Goal: Task Accomplishment & Management: Manage account settings

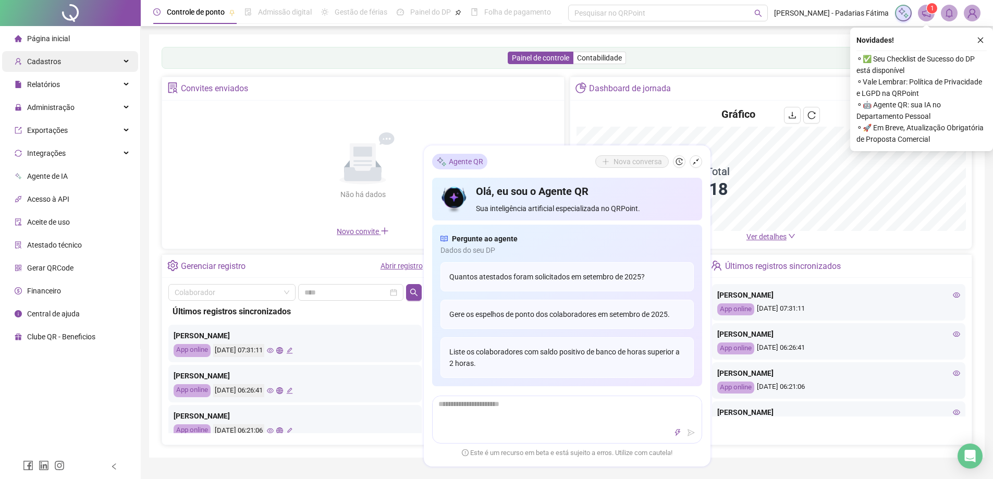
click at [87, 63] on div "Cadastros" at bounding box center [70, 61] width 136 height 21
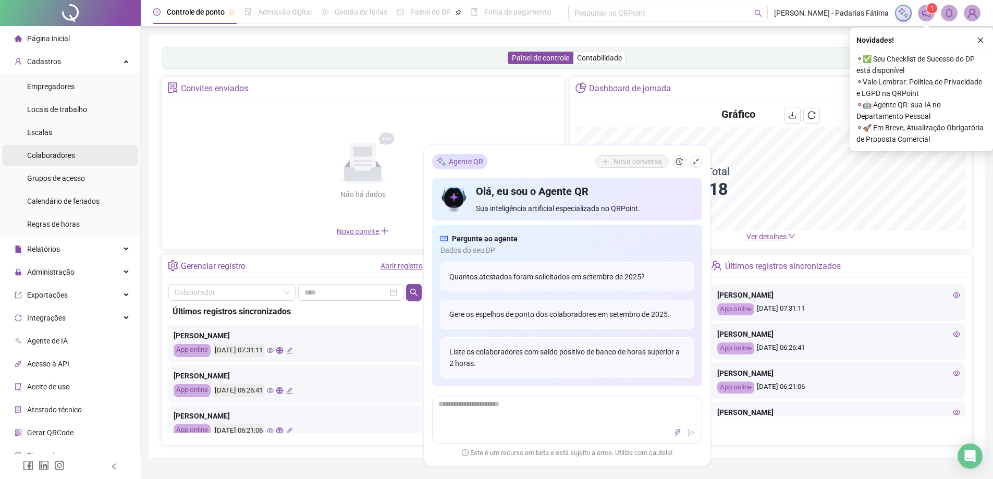
click at [66, 154] on span "Colaboradores" at bounding box center [51, 155] width 48 height 8
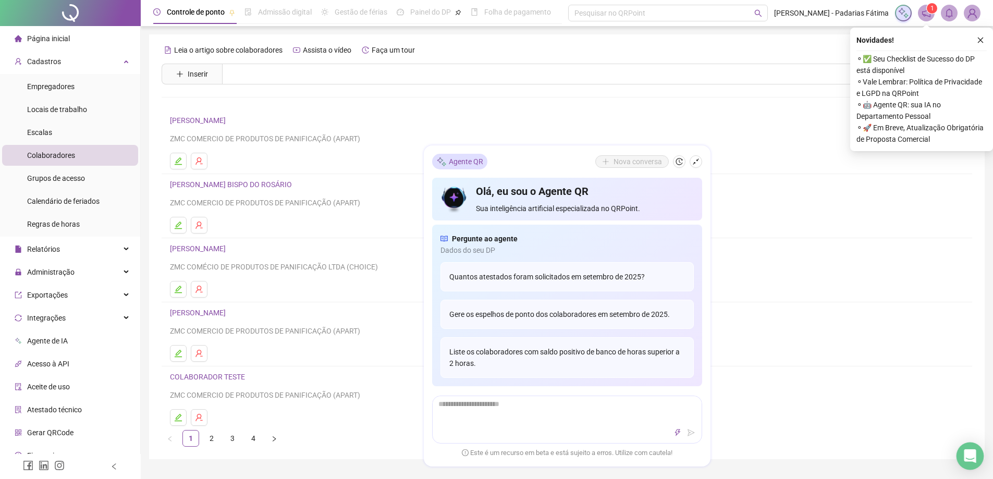
click at [970, 459] on icon "Open Intercom Messenger" at bounding box center [970, 456] width 14 height 14
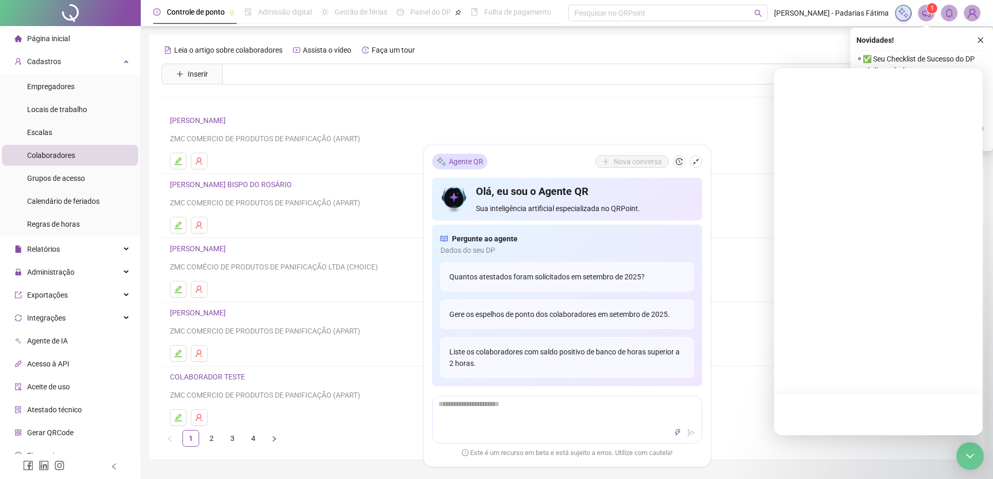
click at [970, 459] on icon "Open Intercom Messenger" at bounding box center [970, 456] width 14 height 14
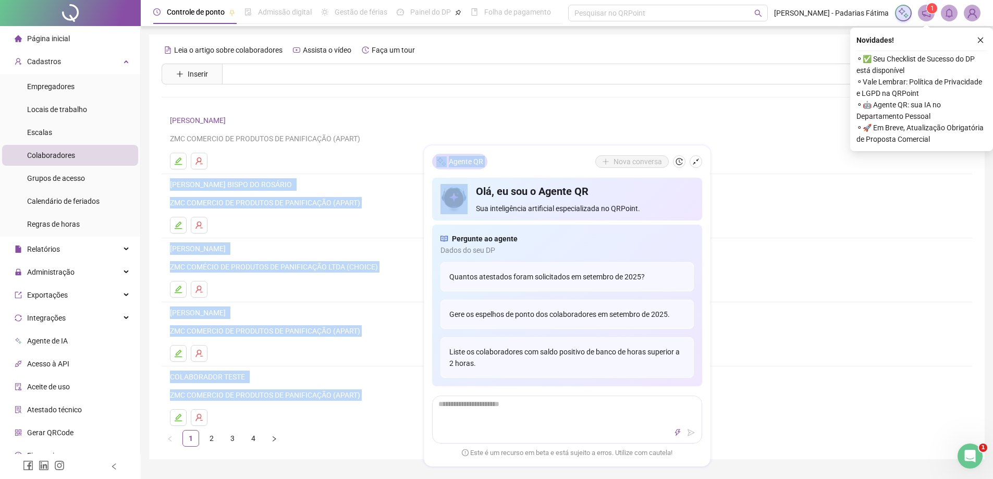
drag, startPoint x: 545, startPoint y: 158, endPoint x: 776, endPoint y: 174, distance: 231.5
type textarea "**********"
click at [776, 174] on div "Controle de ponto Admissão digital Gestão de férias Painel do DP Folha de pagam…" at bounding box center [567, 412] width 852 height 825
click at [699, 156] on button "button" at bounding box center [696, 161] width 13 height 13
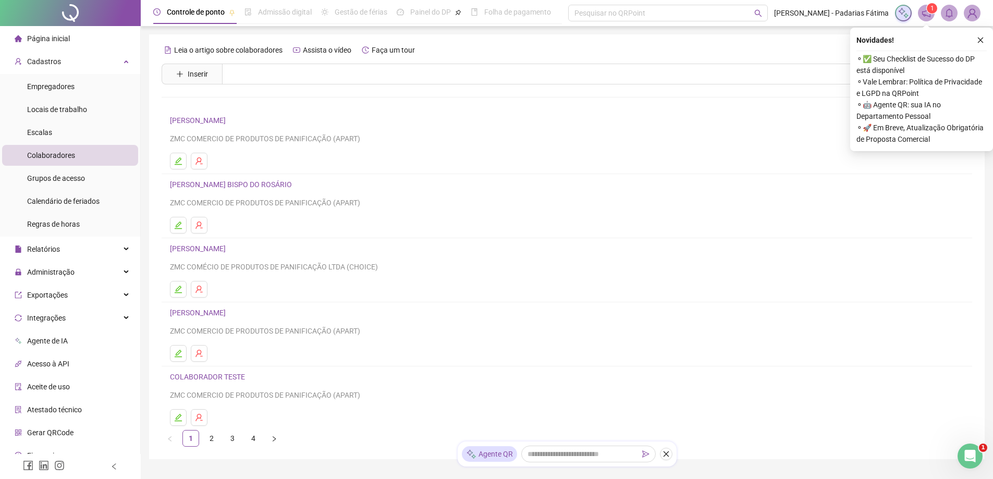
click at [473, 104] on div "Leia o artigo sobre colaboradores Assista o vídeo Faça um tour Inserir Nenhum r…" at bounding box center [567, 244] width 811 height 405
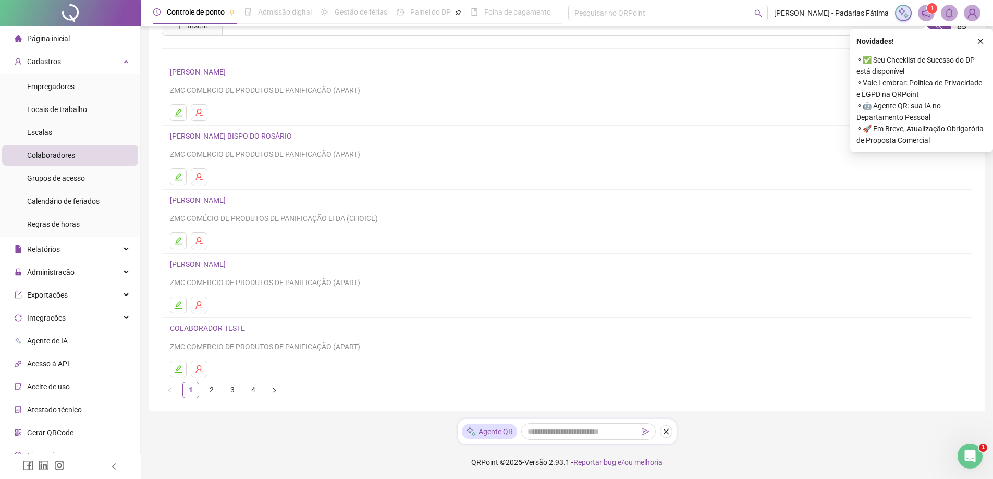
scroll to position [50, 0]
click at [250, 395] on link "4" at bounding box center [254, 389] width 16 height 16
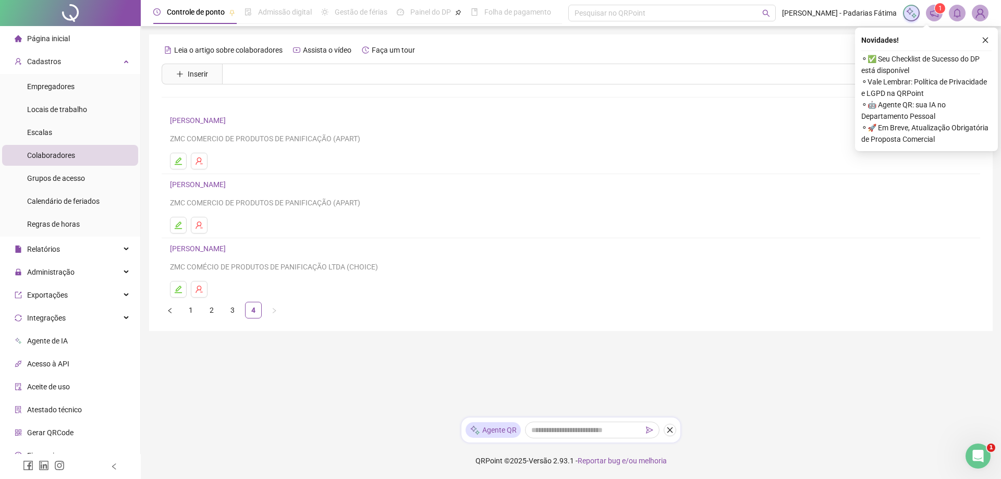
click at [229, 120] on link "[PERSON_NAME]" at bounding box center [199, 120] width 59 height 8
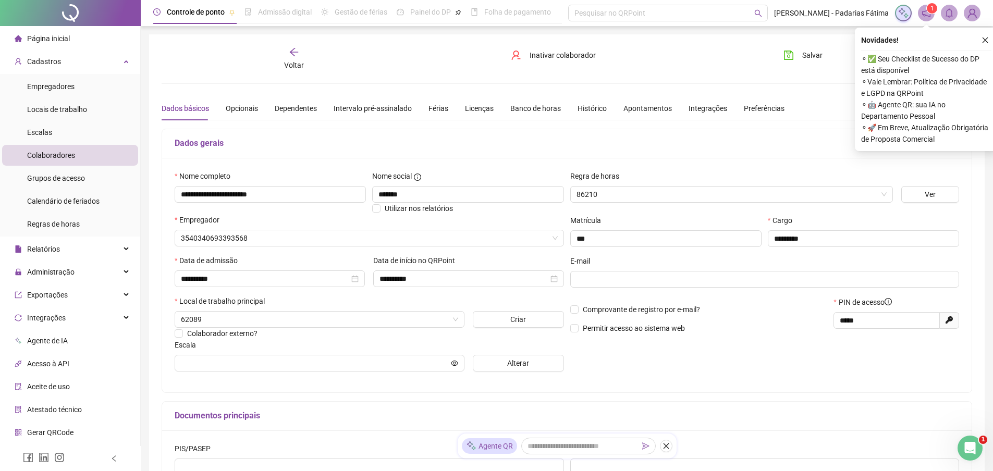
type input "*******"
click at [466, 103] on div "Licenças" at bounding box center [479, 108] width 29 height 11
